Goal: Transaction & Acquisition: Purchase product/service

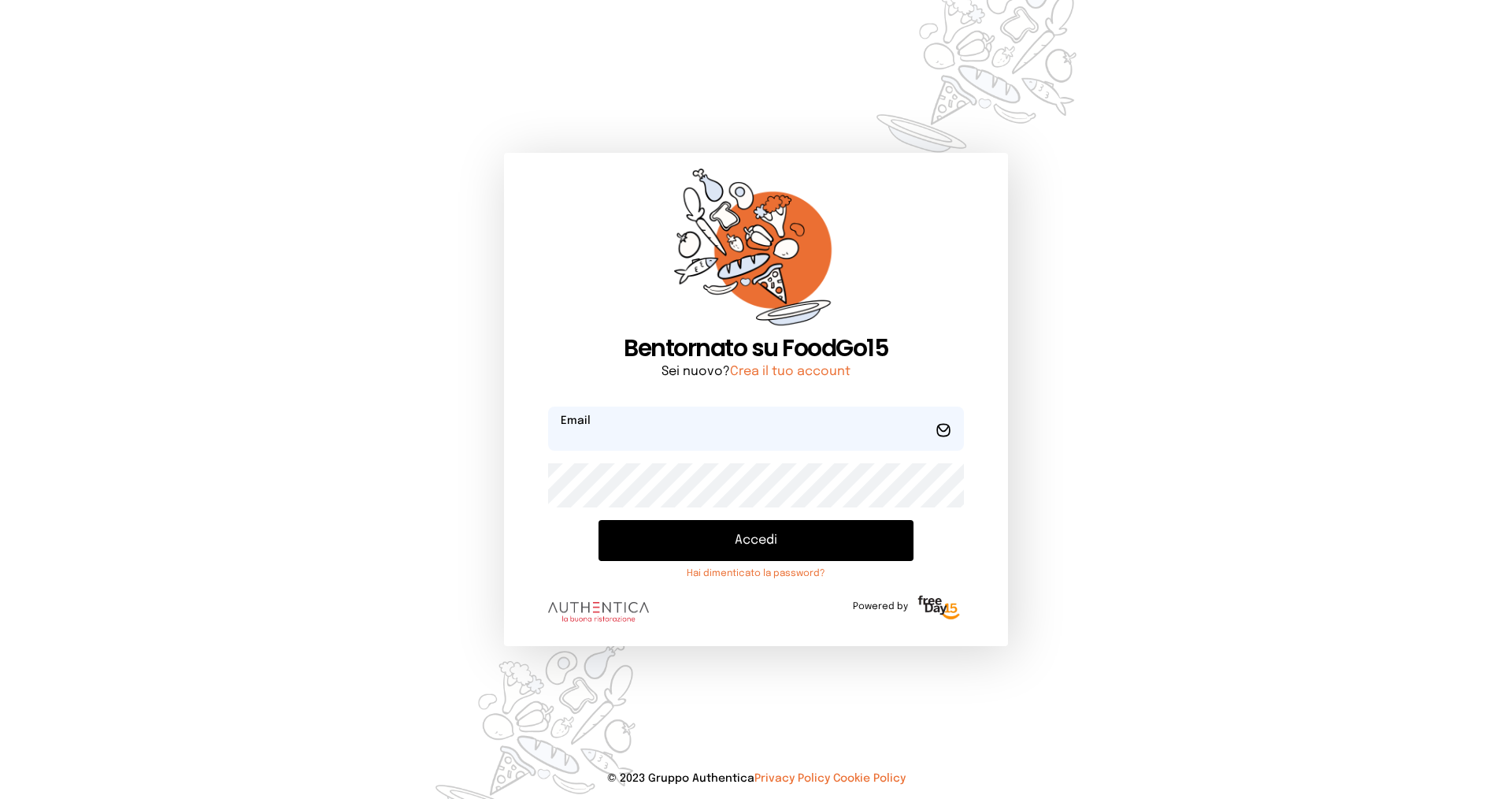
type input "**********"
click at [668, 531] on button "Accedi" at bounding box center [756, 539] width 315 height 41
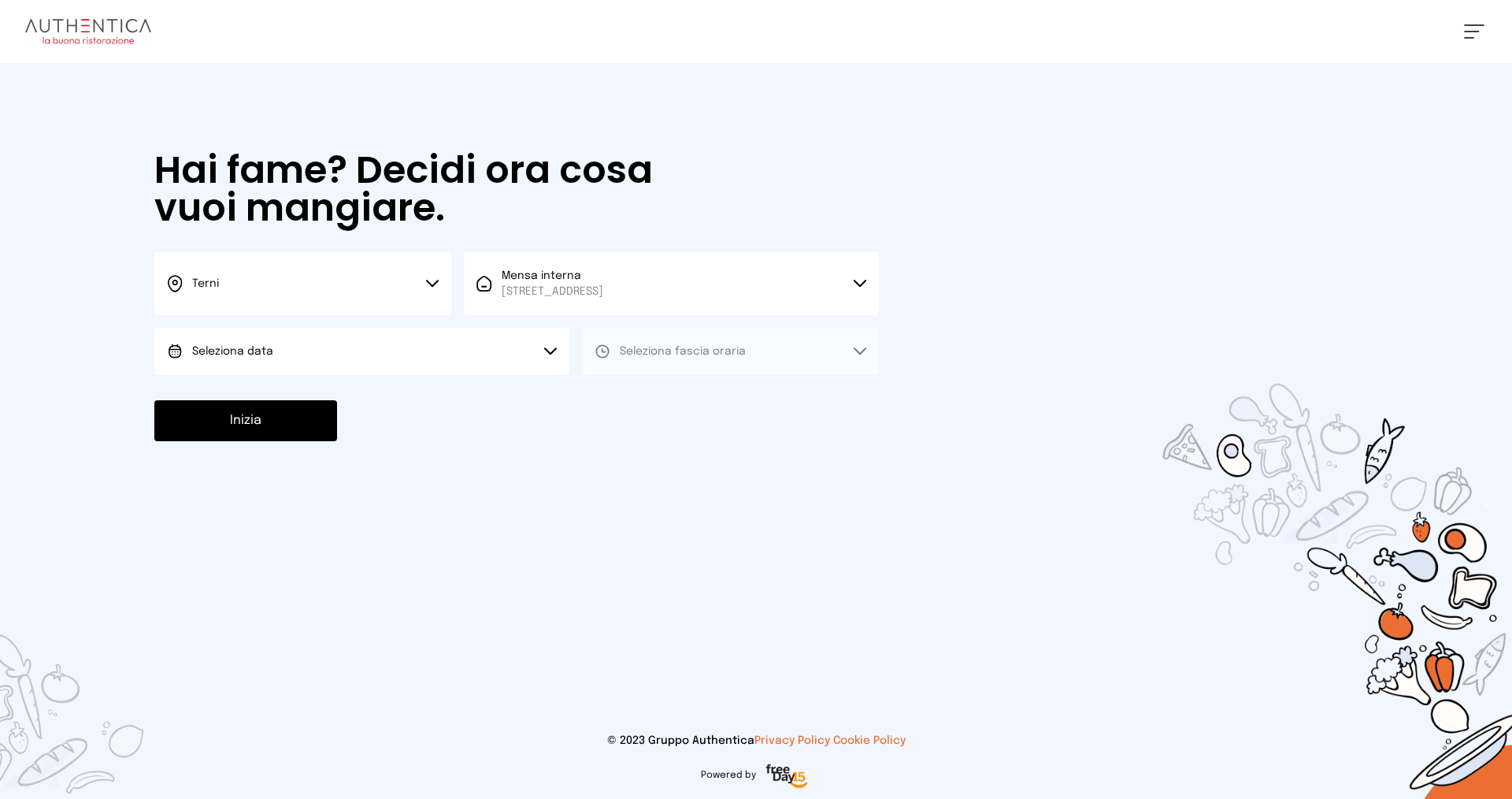
click at [425, 354] on button "Seleziona data" at bounding box center [361, 351] width 415 height 48
click at [405, 394] on li "[DATE], [DATE]" at bounding box center [361, 395] width 415 height 41
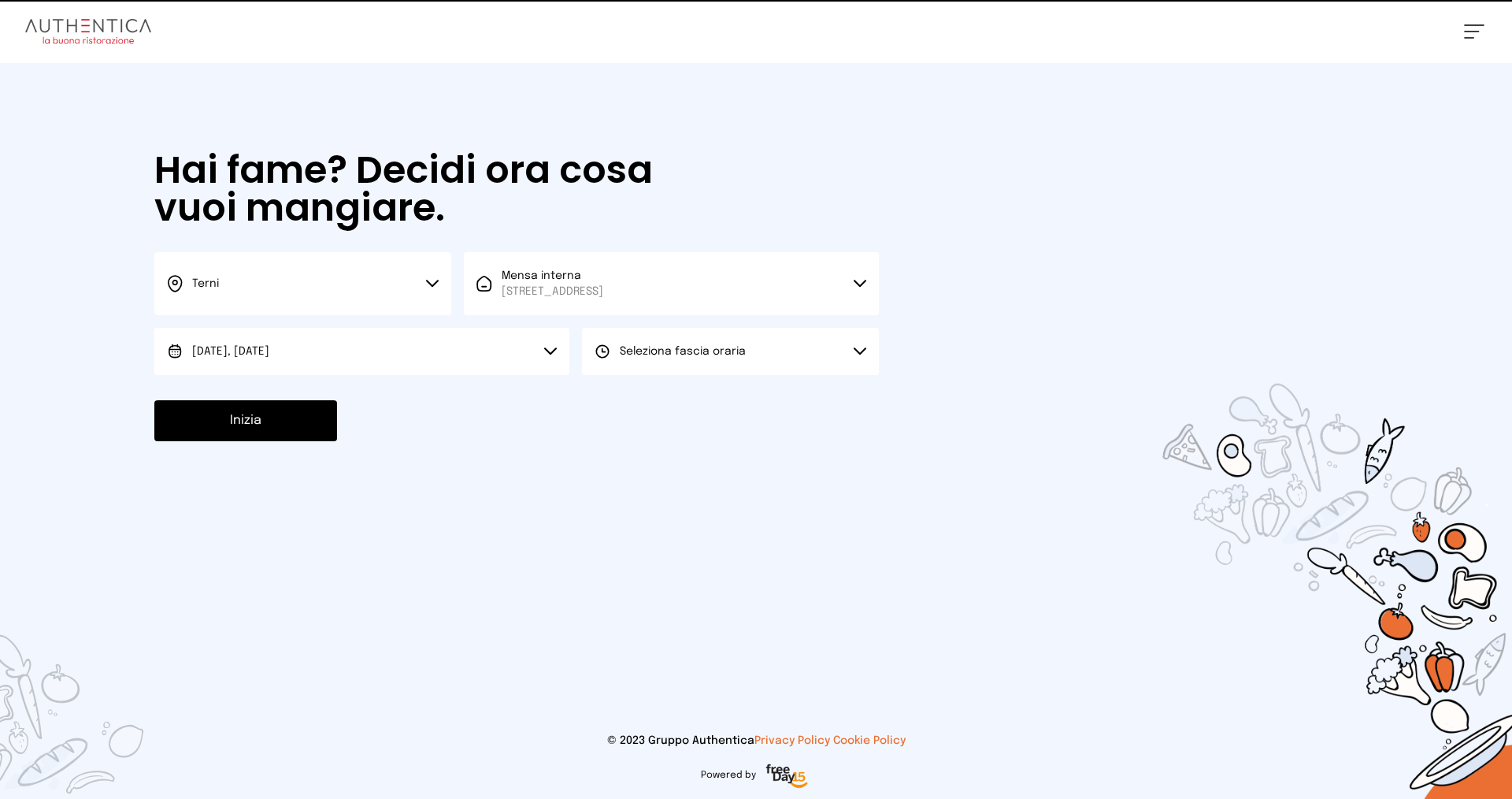
click at [711, 372] on button "Seleziona fascia oraria" at bounding box center [730, 351] width 297 height 48
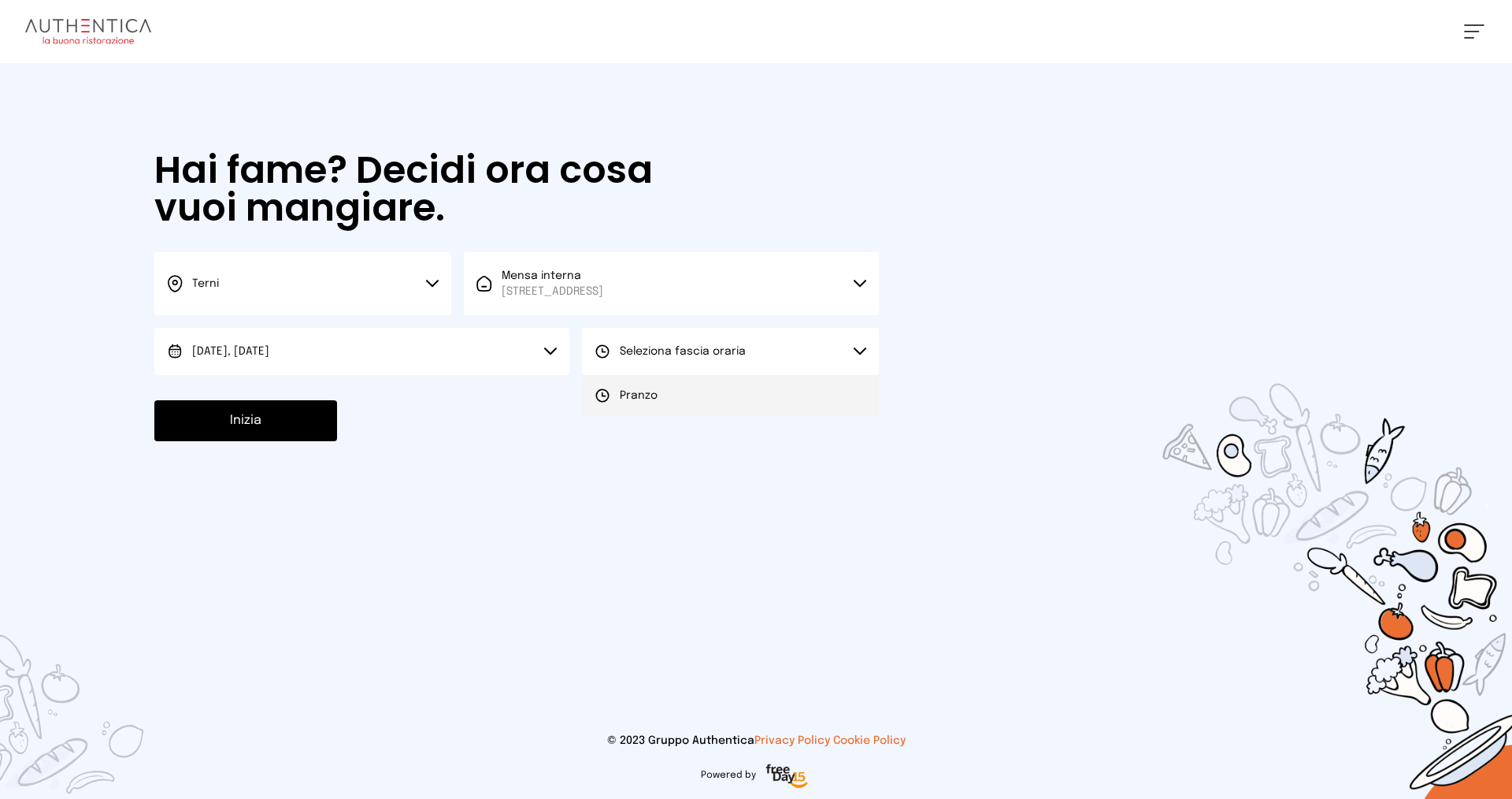
click at [711, 403] on li "Pranzo" at bounding box center [730, 395] width 297 height 41
click at [270, 420] on button "Inizia" at bounding box center [245, 420] width 183 height 41
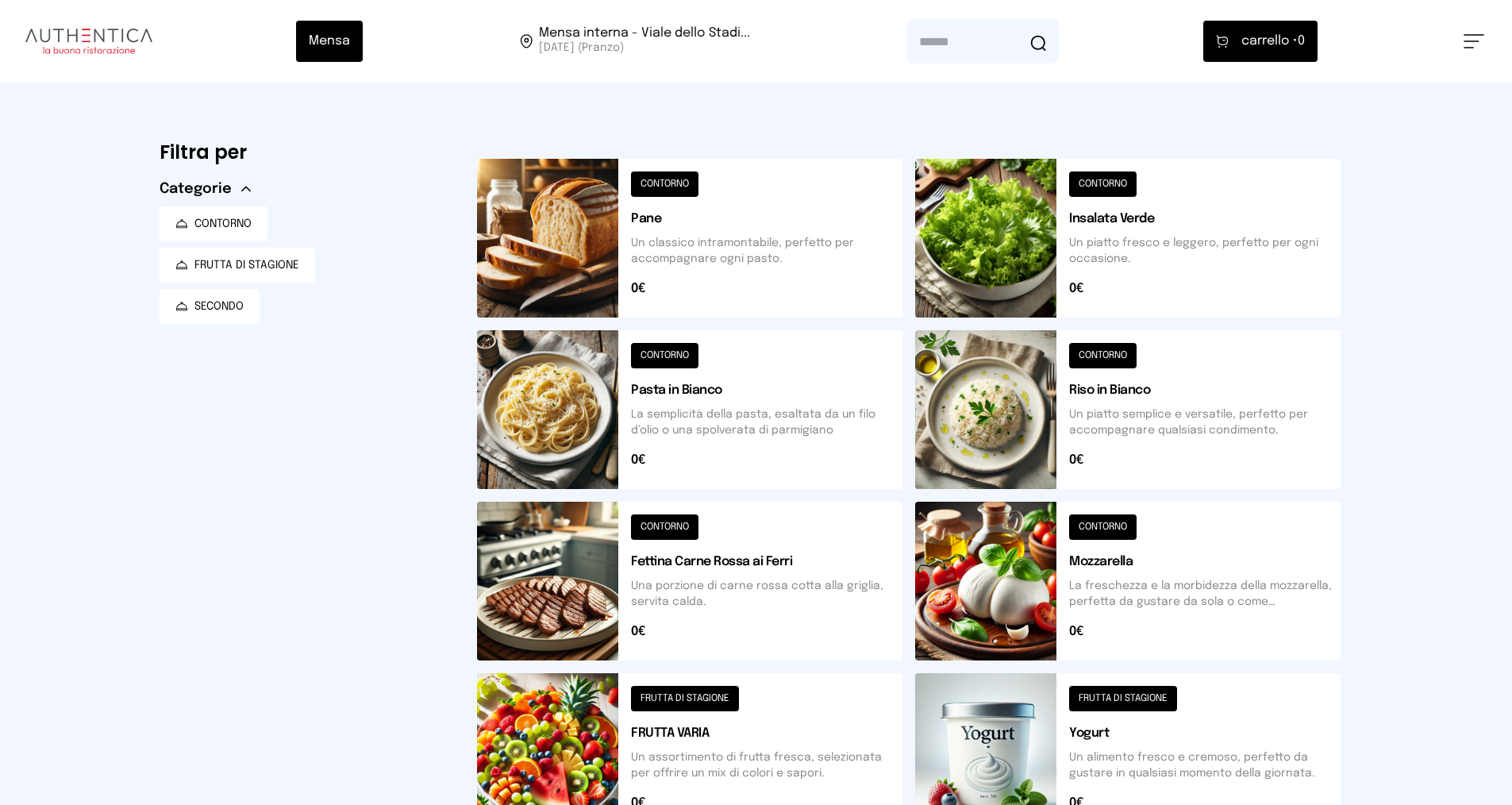
scroll to position [446, 0]
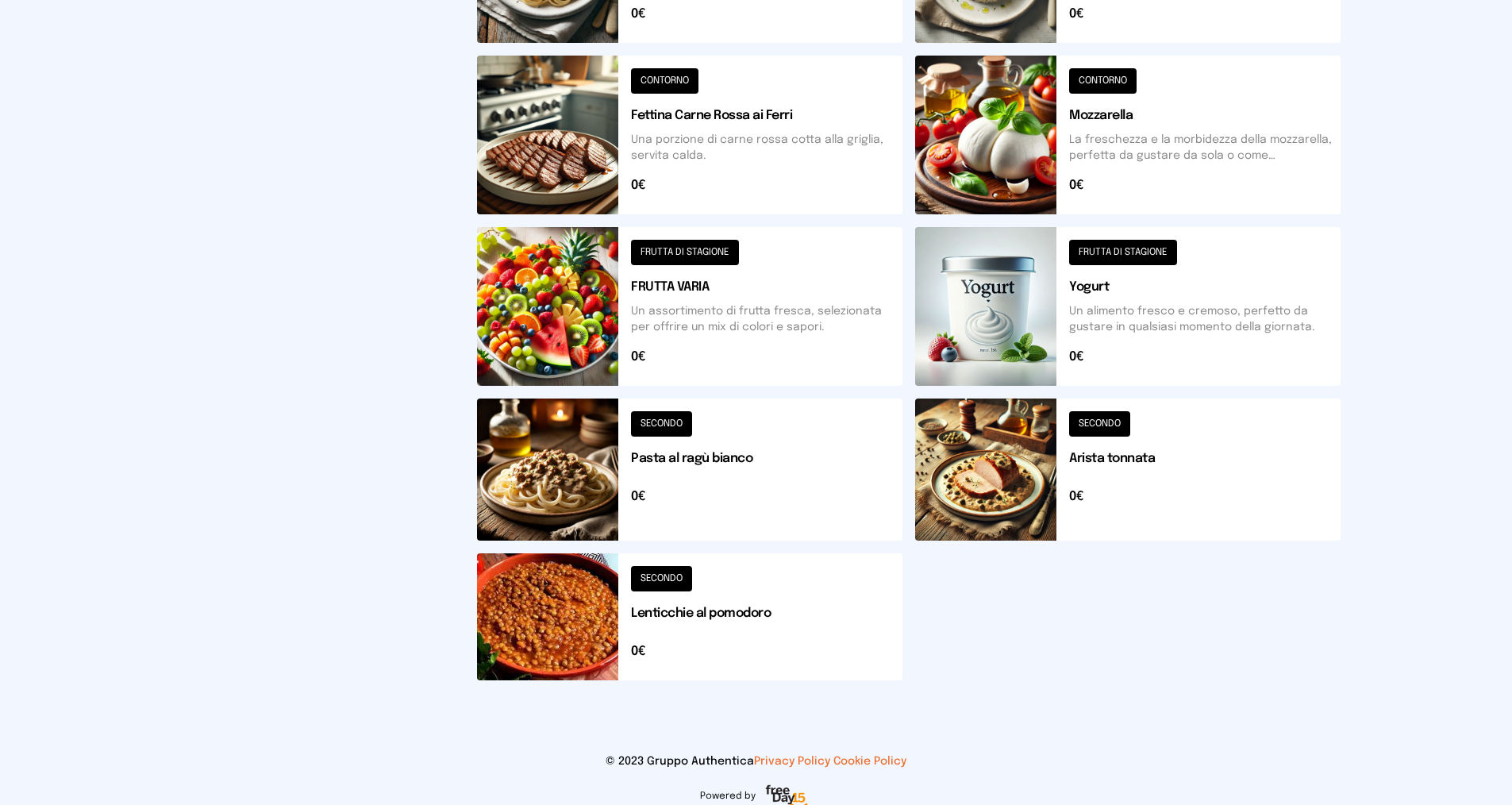
click at [1158, 505] on button at bounding box center [1128, 469] width 426 height 142
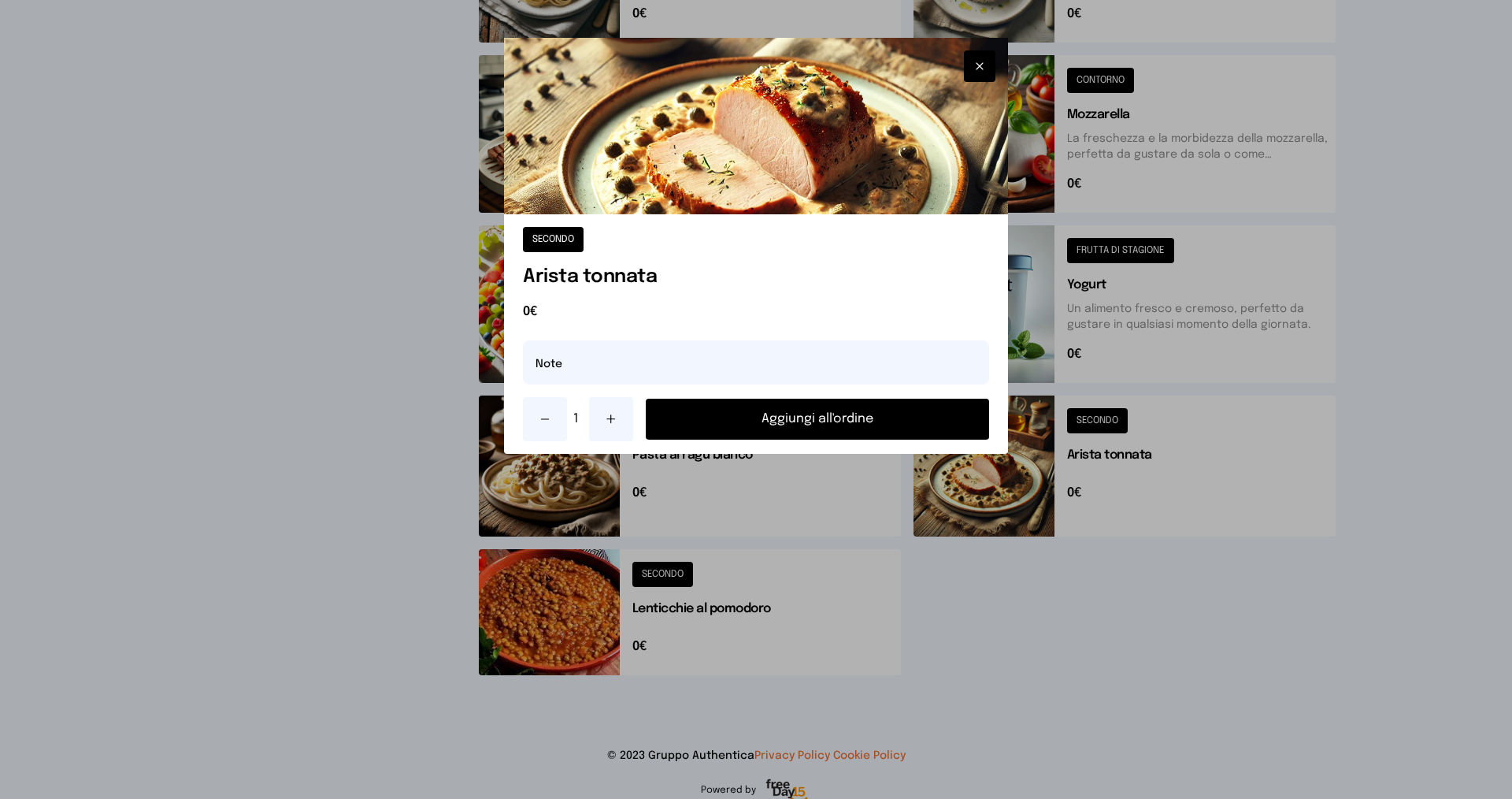
click at [615, 421] on icon at bounding box center [611, 419] width 13 height 13
click at [812, 418] on button "Aggiungi all'ordine" at bounding box center [817, 418] width 344 height 41
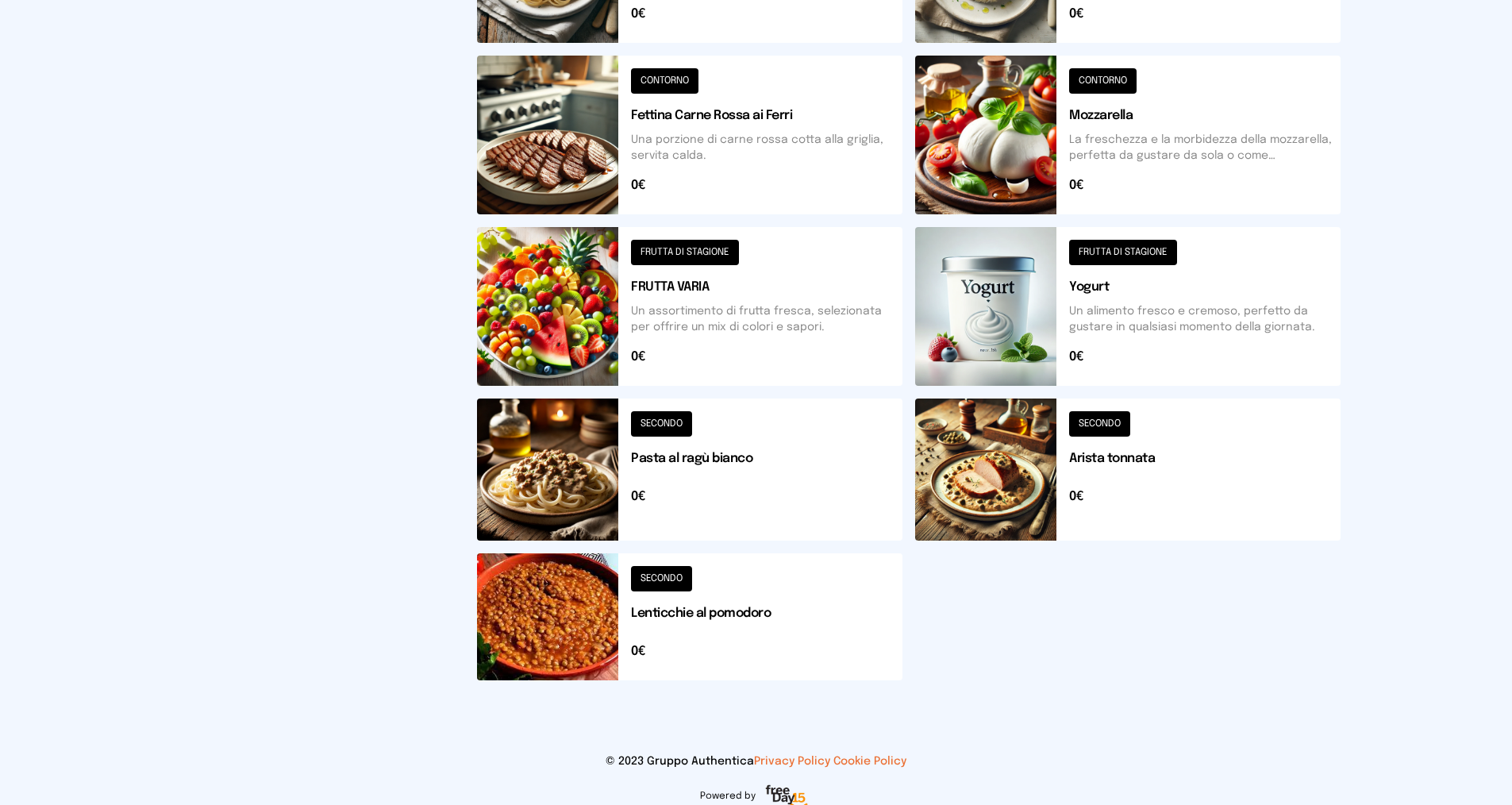
click at [731, 611] on button at bounding box center [690, 617] width 426 height 127
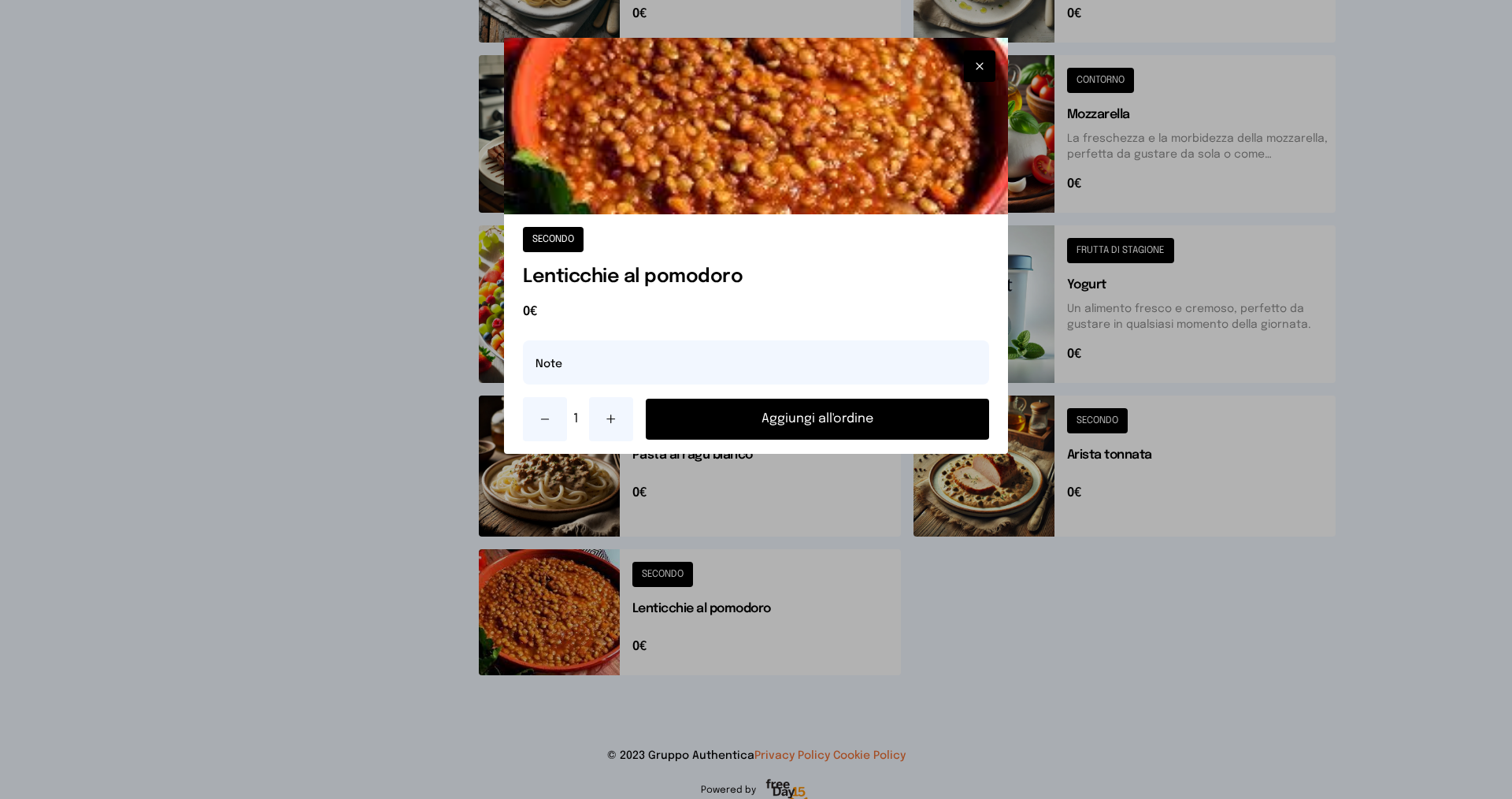
click at [823, 412] on button "Aggiungi all'ordine" at bounding box center [817, 418] width 344 height 41
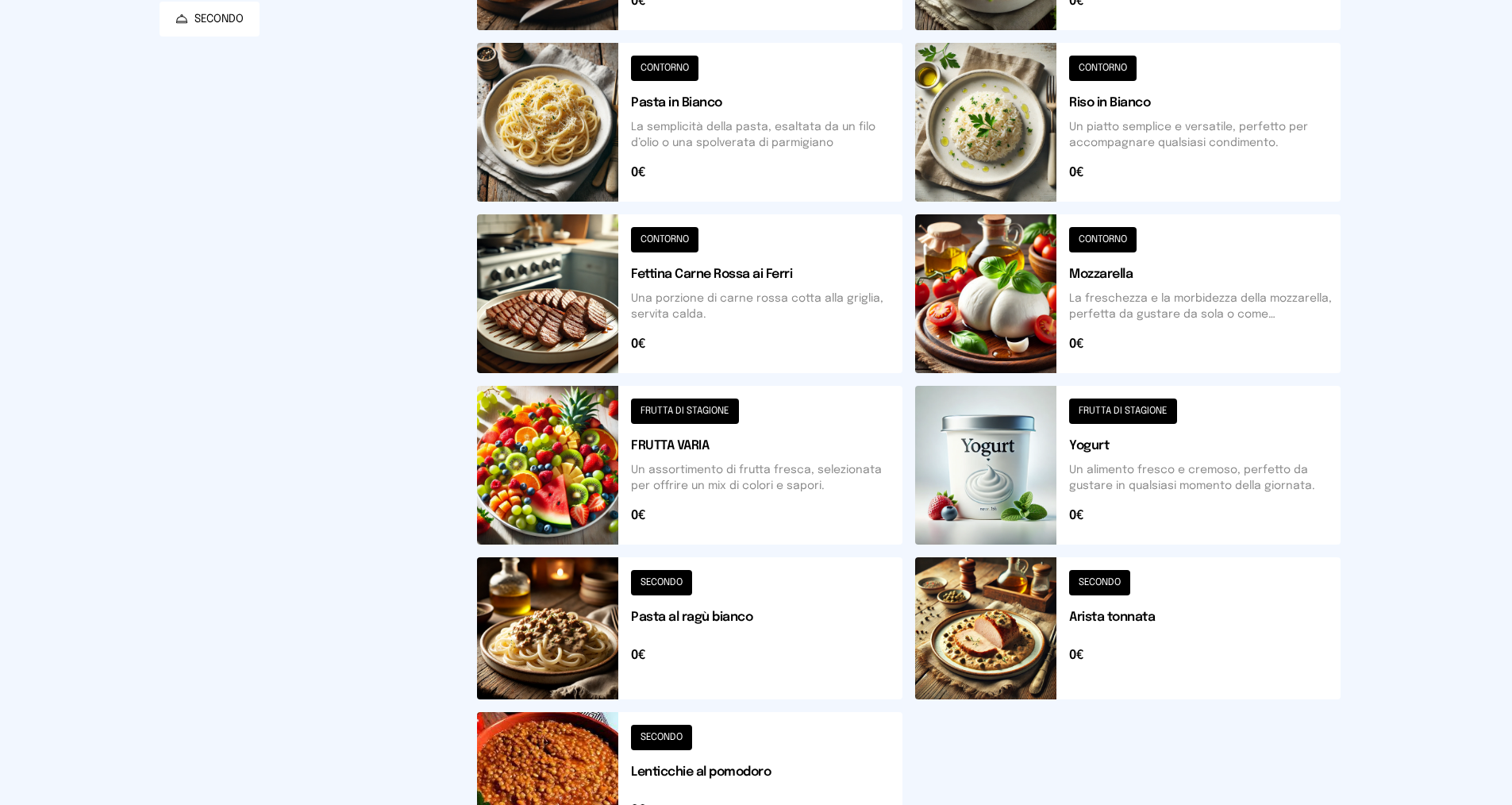
scroll to position [0, 0]
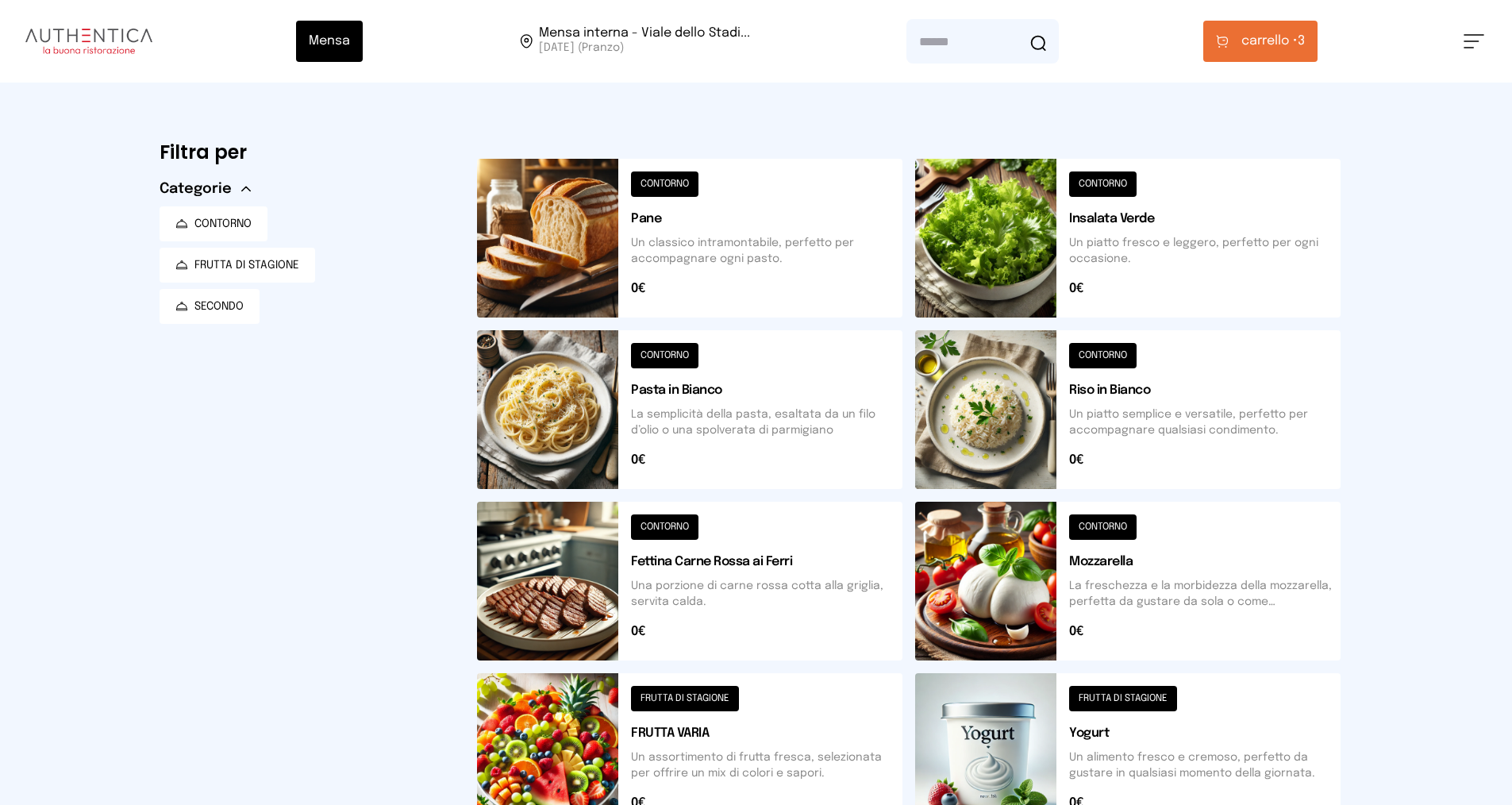
click at [1290, 53] on button "carrello • 3" at bounding box center [1260, 41] width 114 height 41
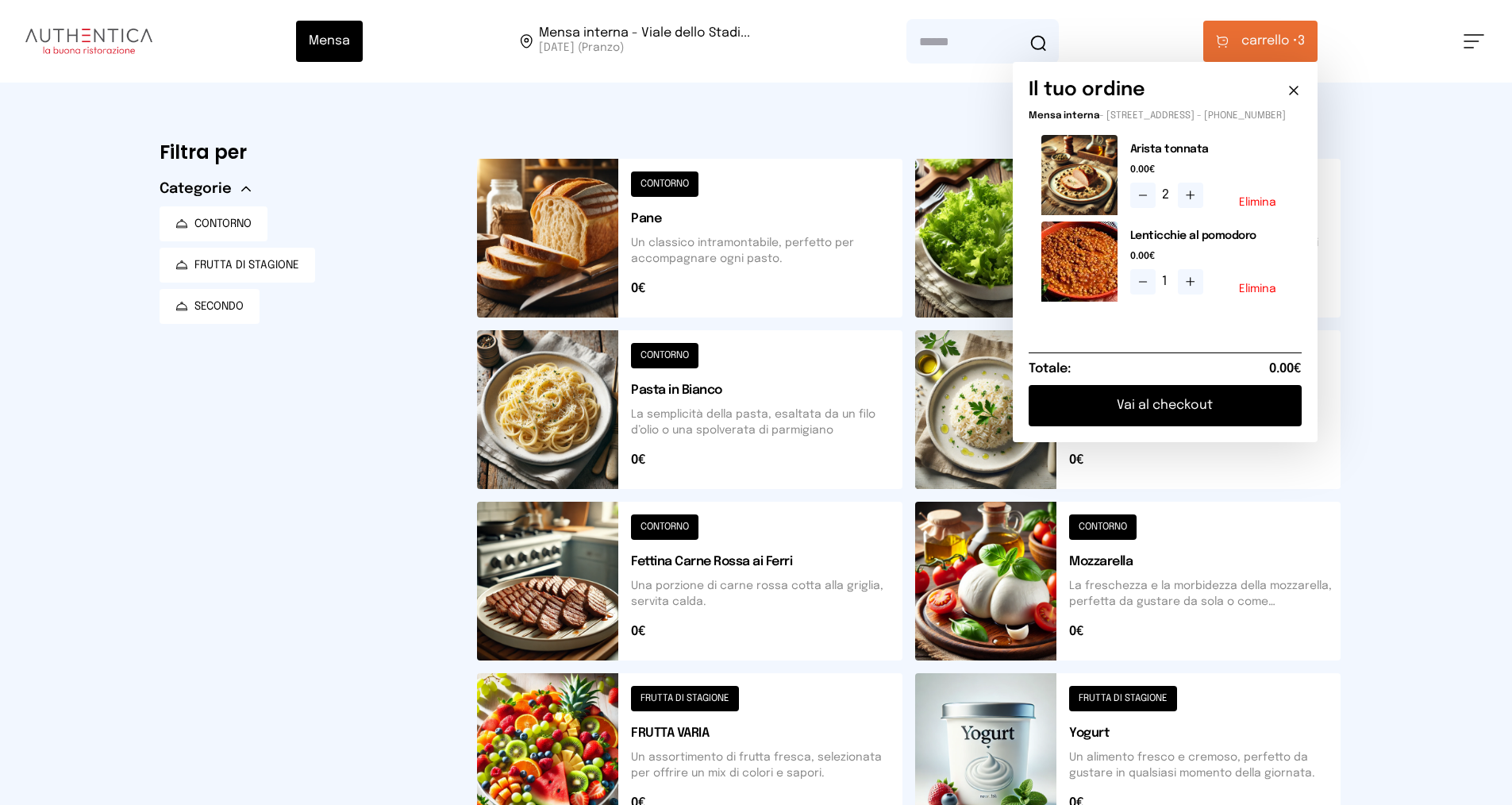
click at [1152, 409] on button "Vai al checkout" at bounding box center [1165, 405] width 273 height 41
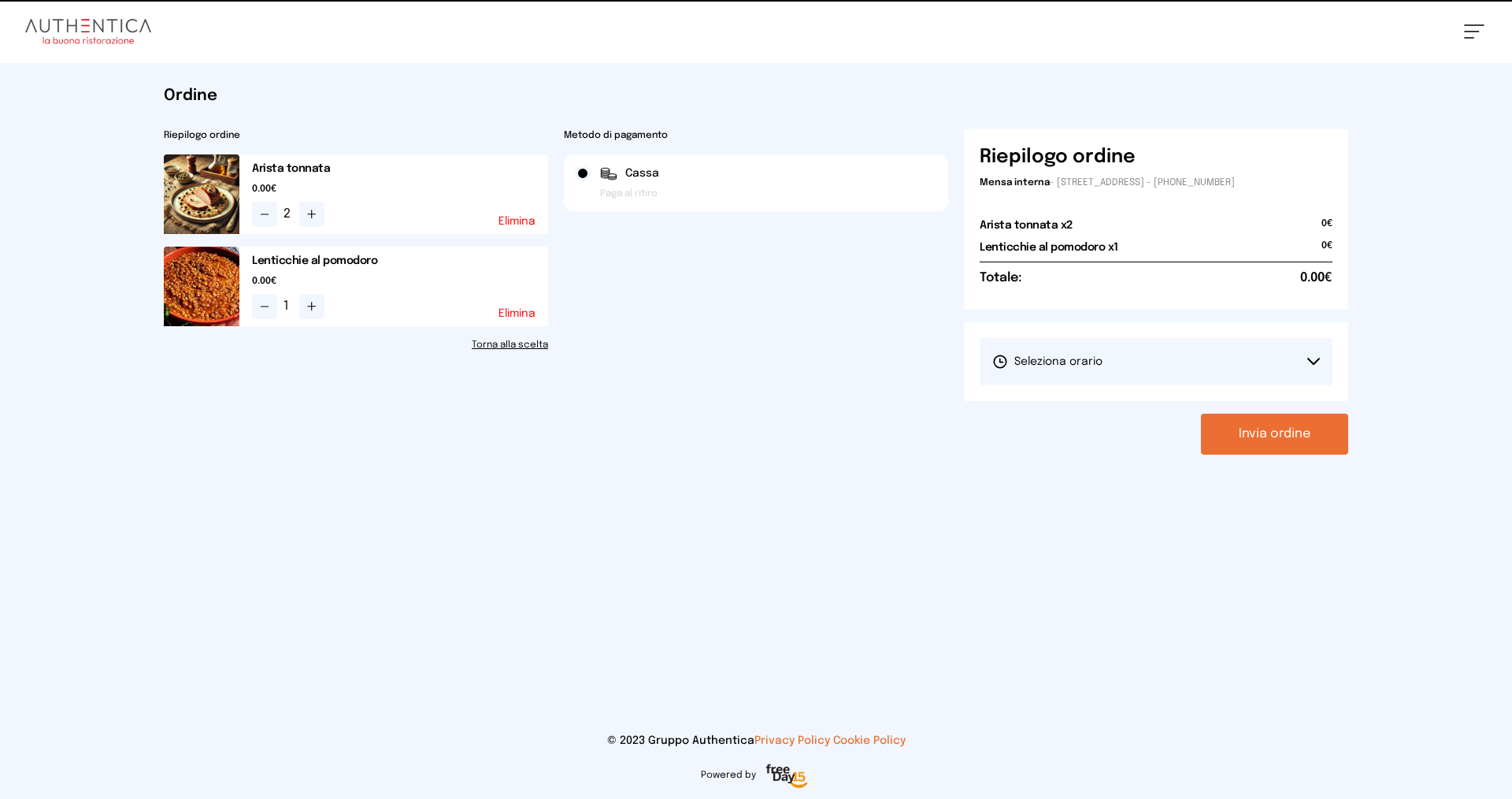
click at [1116, 363] on button "Seleziona orario" at bounding box center [1156, 361] width 353 height 48
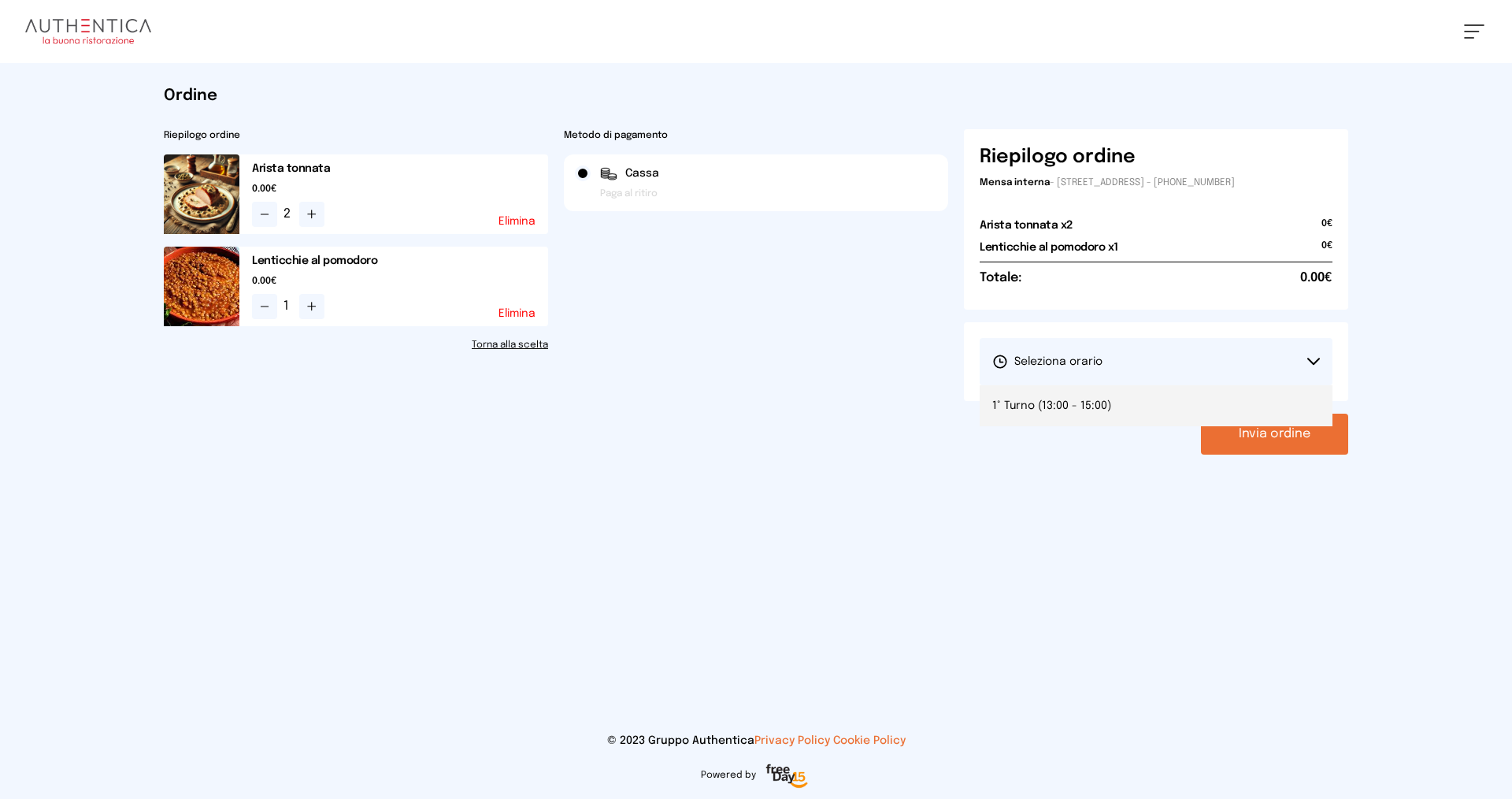
click at [1106, 397] on span "1° Turno (13:00 - 15:00)" at bounding box center [1051, 405] width 119 height 16
click at [1271, 425] on button "Invia ordine" at bounding box center [1274, 434] width 147 height 41
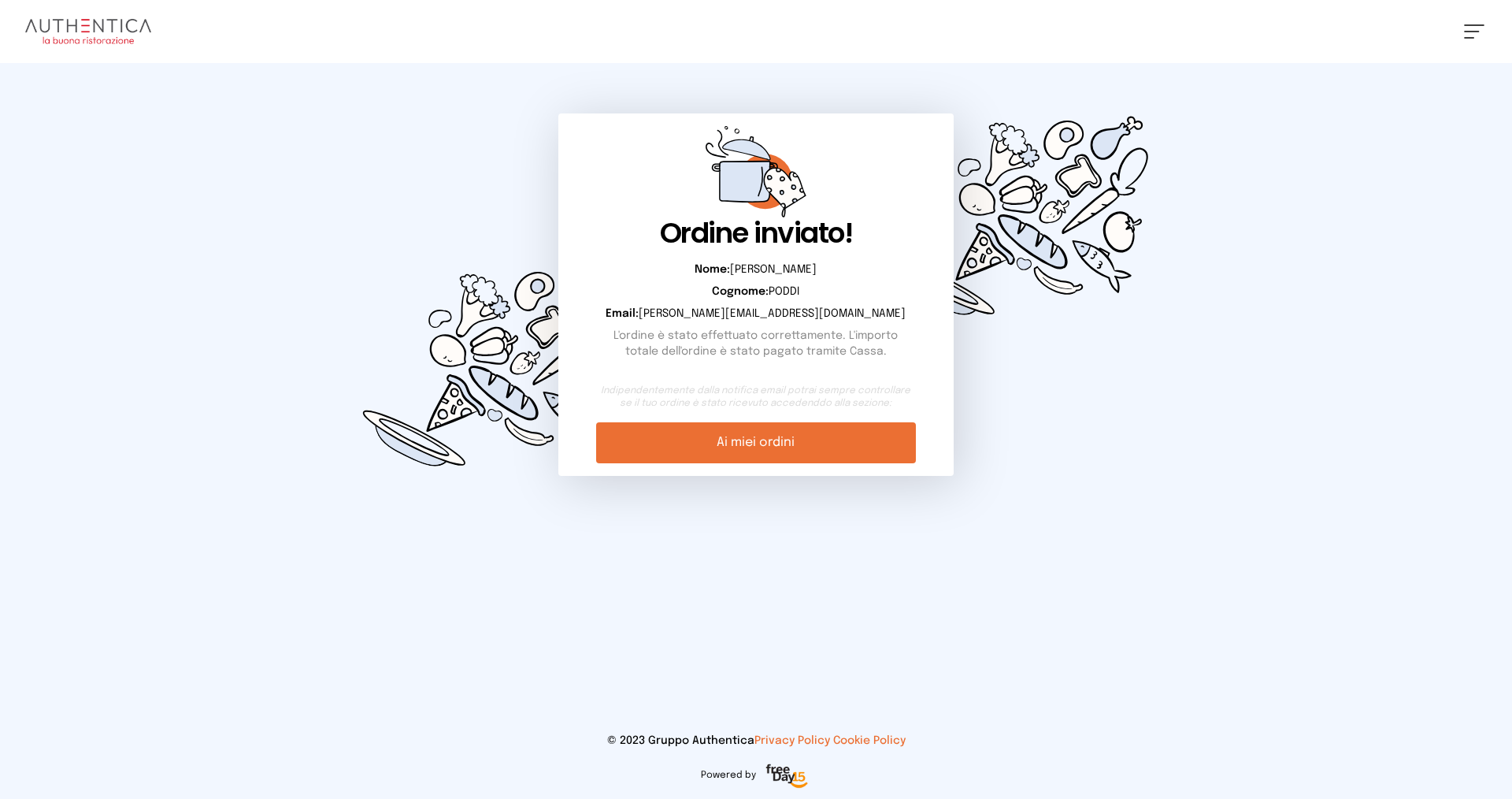
click at [805, 454] on link "Ai miei ordini" at bounding box center [756, 442] width 318 height 41
